Goal: Share content

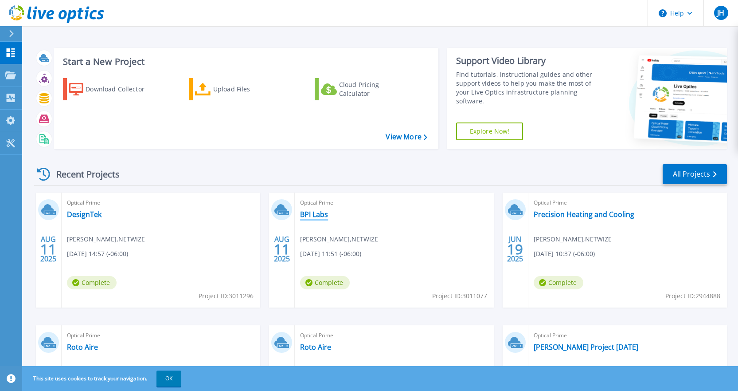
click at [319, 216] on link "BPI Labs" at bounding box center [314, 214] width 28 height 9
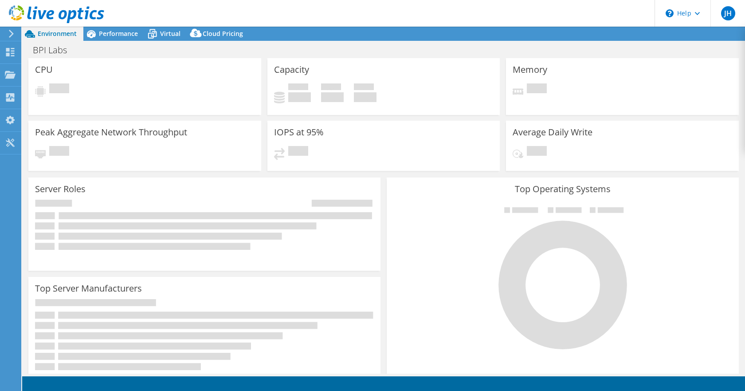
select select "USD"
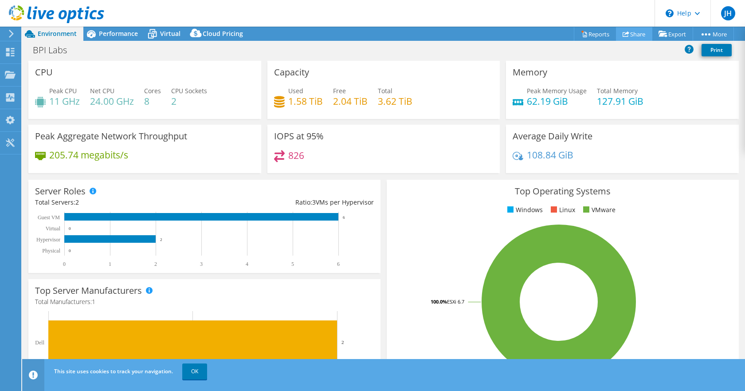
click at [623, 35] on icon at bounding box center [626, 34] width 7 height 7
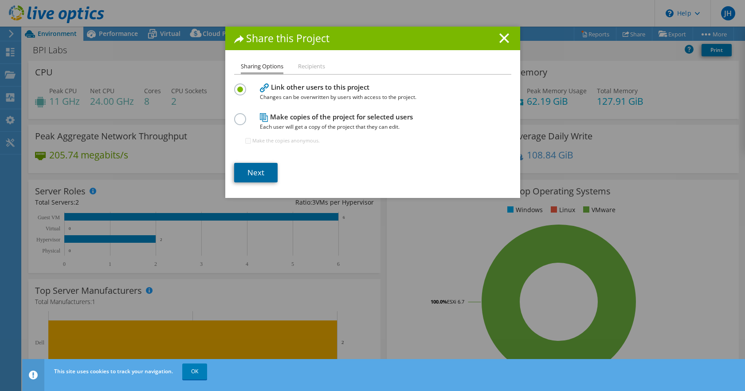
click at [259, 169] on link "Next" at bounding box center [255, 173] width 43 height 20
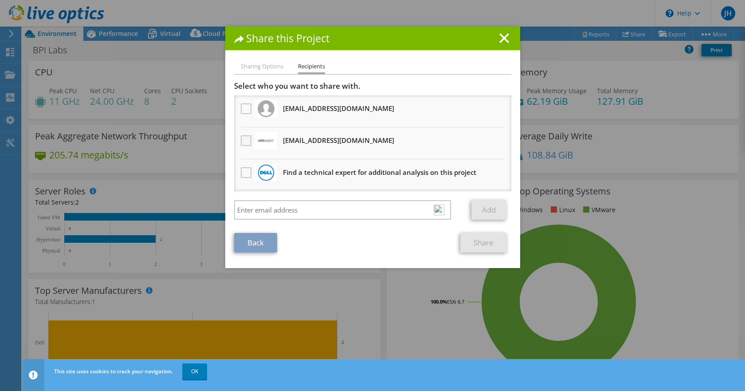
click at [241, 142] on label at bounding box center [247, 140] width 13 height 11
click at [0, 0] on input "checkbox" at bounding box center [0, 0] width 0 height 0
click at [470, 243] on link "Share" at bounding box center [483, 243] width 47 height 20
